Goal: Information Seeking & Learning: Learn about a topic

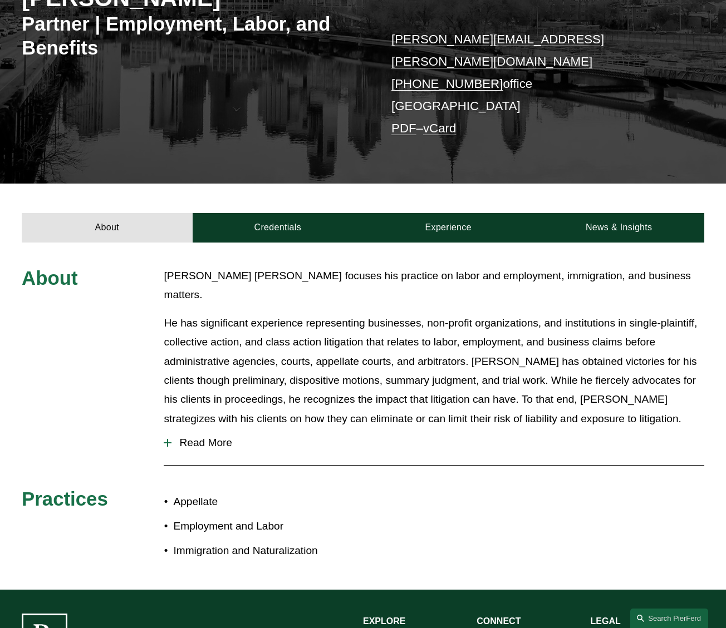
scroll to position [222, 0]
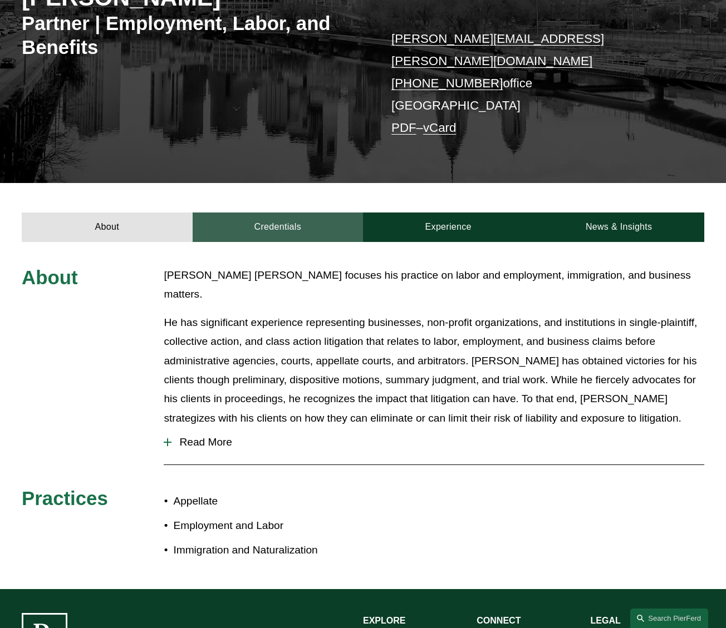
click at [274, 213] on link "Credentials" at bounding box center [278, 227] width 170 height 29
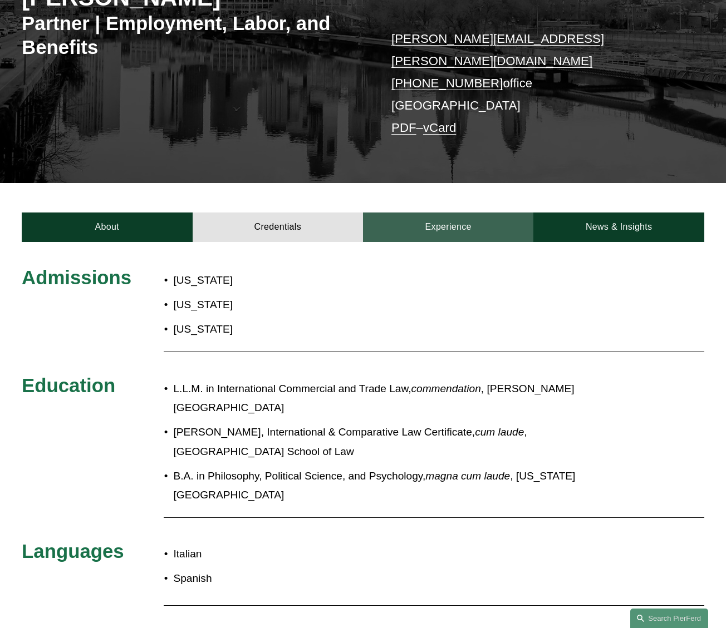
click at [450, 213] on link "Experience" at bounding box center [448, 227] width 170 height 29
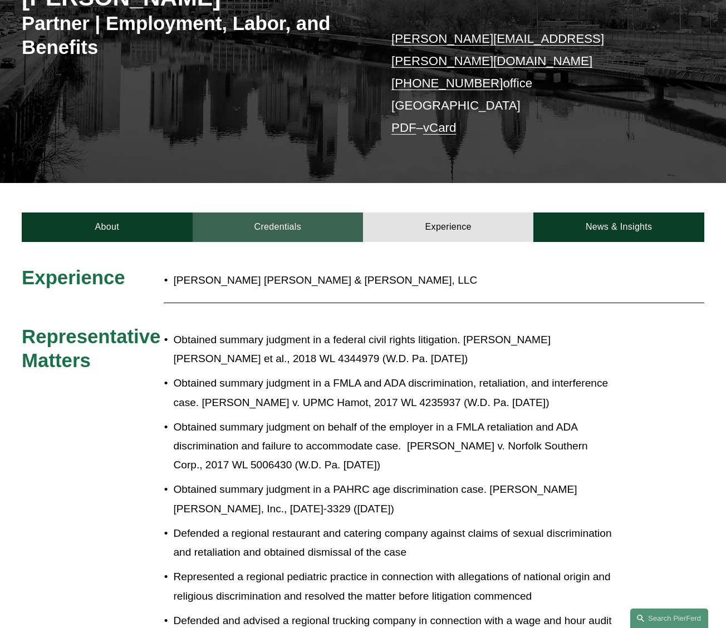
click at [322, 213] on link "Credentials" at bounding box center [278, 227] width 170 height 29
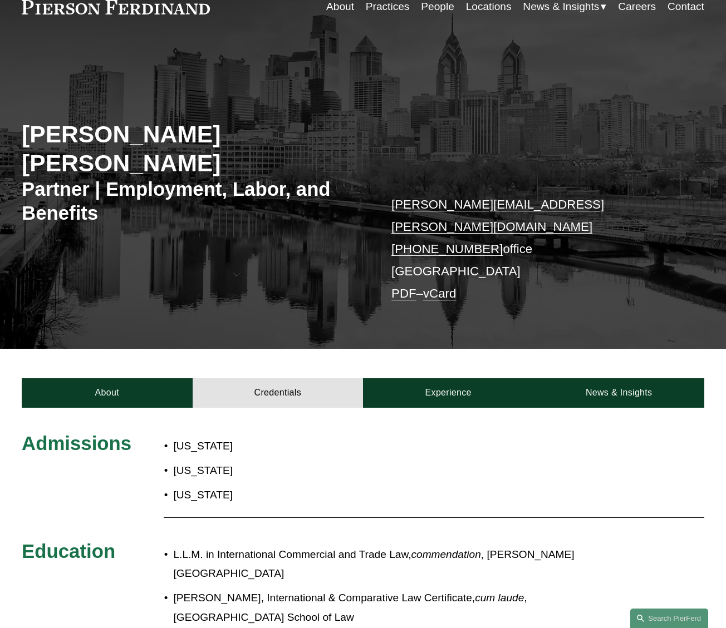
scroll to position [56, 0]
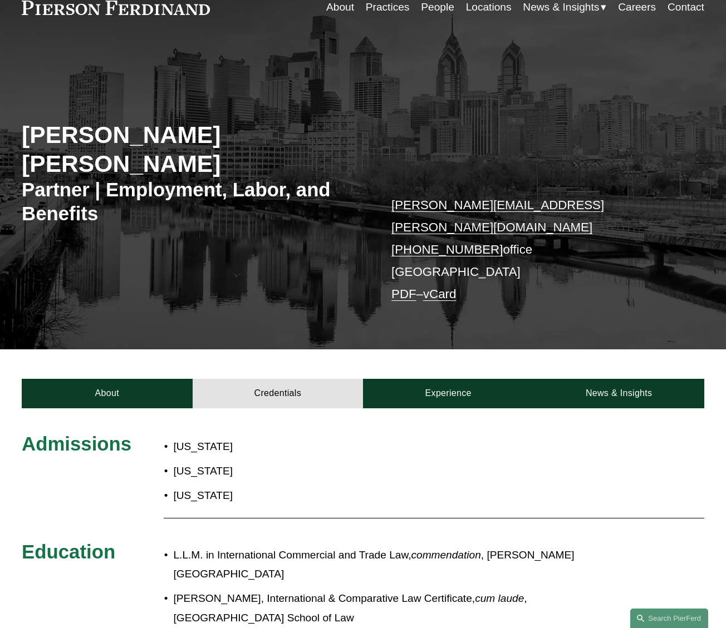
drag, startPoint x: 29, startPoint y: 136, endPoint x: 111, endPoint y: 163, distance: 86.6
click at [111, 163] on h2 "Giovanni D. Antonucci Di Cesare" at bounding box center [192, 149] width 341 height 57
copy h2 "Giovanni D. Antonucci Di Cesare"
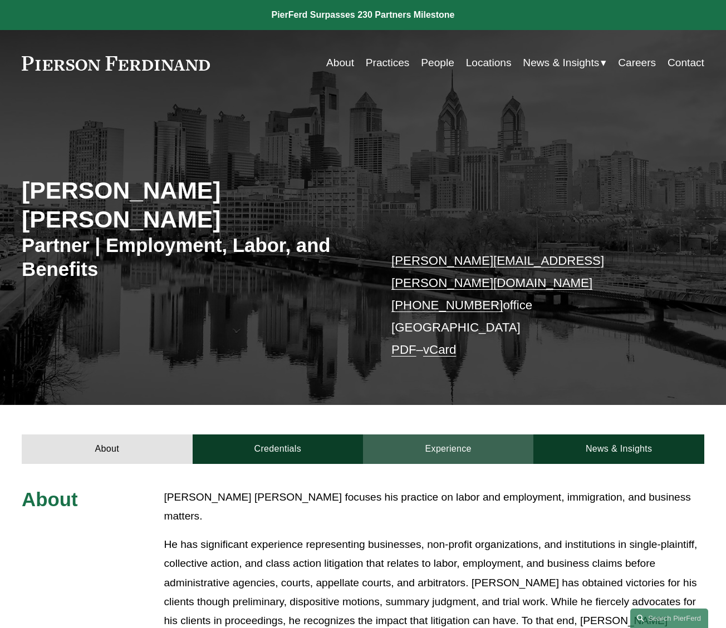
click at [458, 435] on link "Experience" at bounding box center [448, 449] width 170 height 29
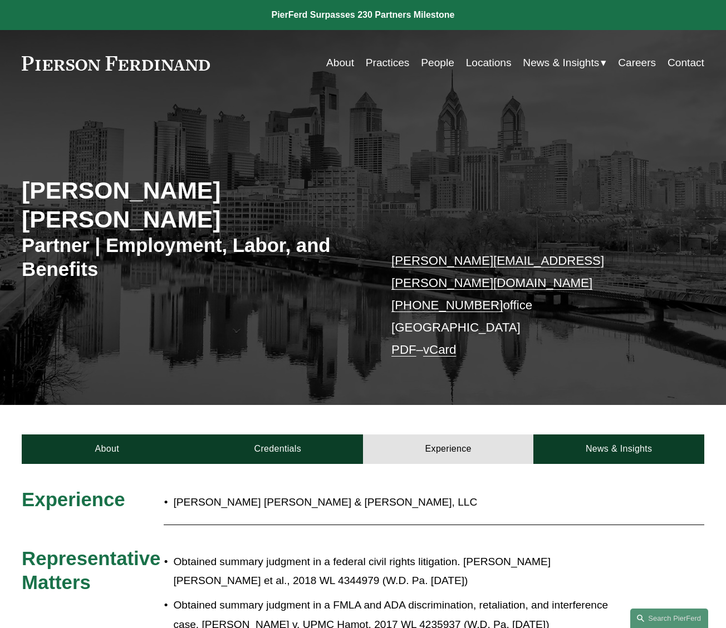
drag, startPoint x: 335, startPoint y: 58, endPoint x: 332, endPoint y: 63, distance: 5.7
click at [332, 63] on link "About" at bounding box center [340, 62] width 28 height 21
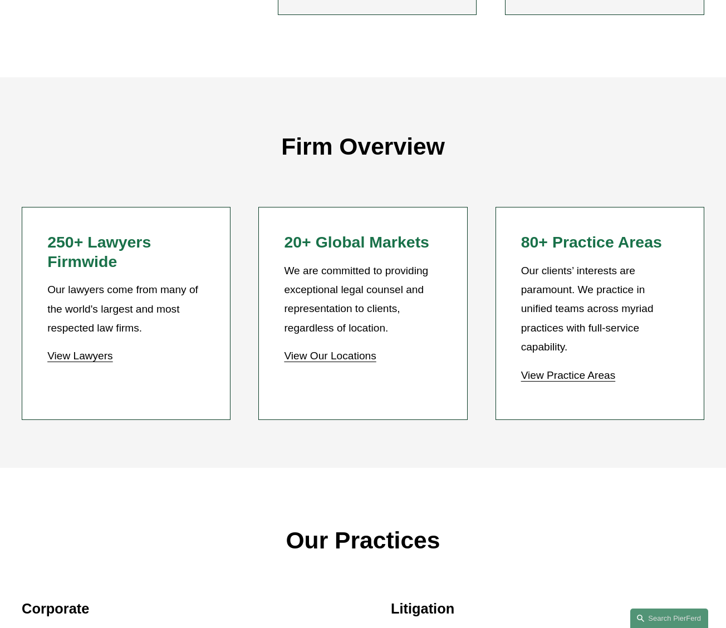
scroll to position [779, 0]
